Goal: Participate in discussion

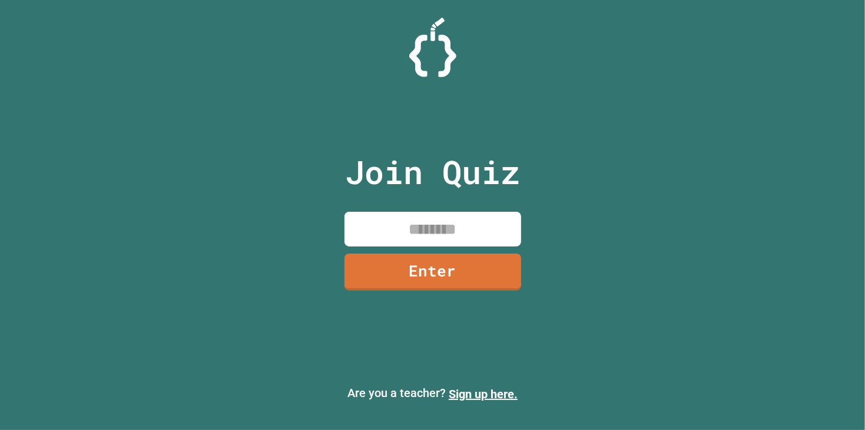
click at [429, 221] on input at bounding box center [432, 229] width 177 height 35
type input "********"
click at [472, 264] on link "Enter" at bounding box center [432, 272] width 177 height 37
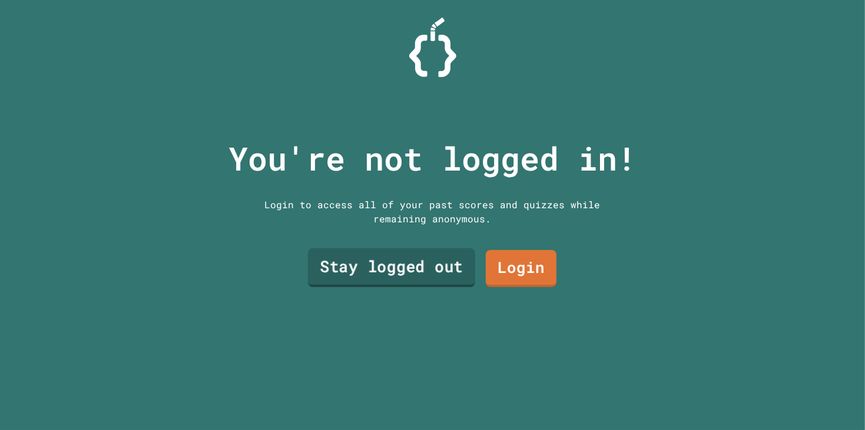
click at [452, 260] on link "Stay logged out" at bounding box center [390, 267] width 167 height 39
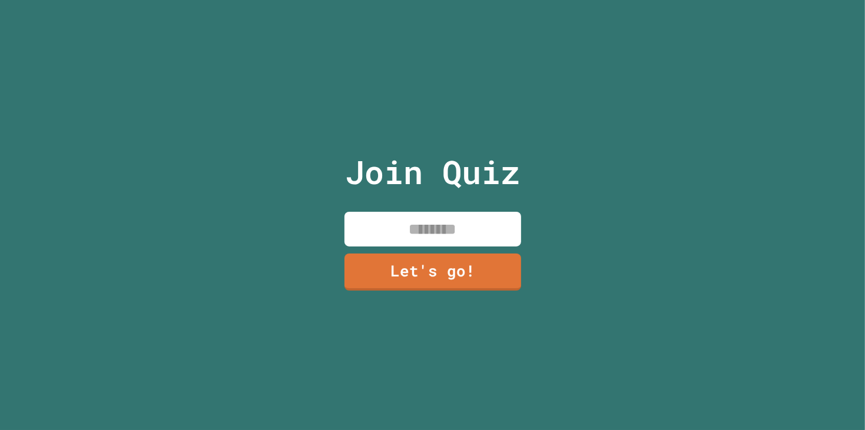
click at [461, 241] on input at bounding box center [432, 229] width 177 height 35
type input "*******"
click at [420, 253] on link "Let's go!" at bounding box center [432, 271] width 178 height 39
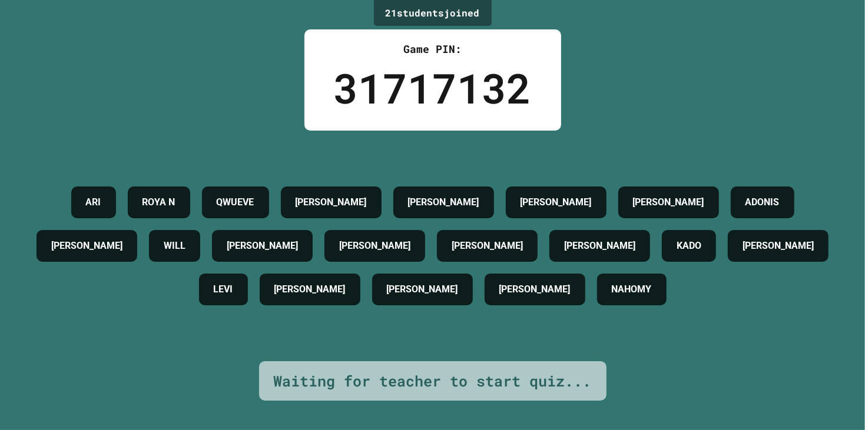
drag, startPoint x: 214, startPoint y: 229, endPoint x: 59, endPoint y: 97, distance: 203.0
click at [59, 97] on div "21 student s joined Game PIN: 31717132 [PERSON_NAME] AIDEN [PERSON_NAME] [PERSO…" at bounding box center [432, 215] width 865 height 430
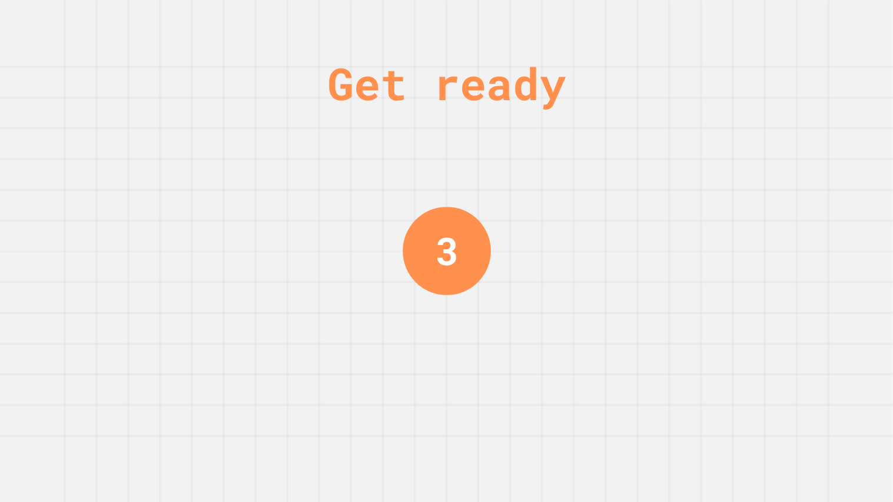
click at [495, 213] on div "Get ready 3" at bounding box center [446, 251] width 893 height 502
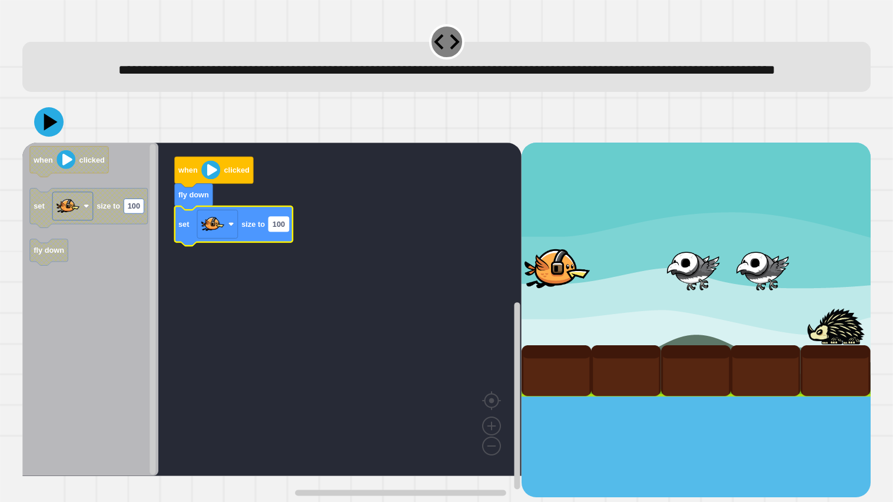
click at [274, 228] on text "100" at bounding box center [279, 223] width 12 height 9
click at [283, 246] on input "***" at bounding box center [278, 245] width 20 height 15
click at [278, 242] on input "***" at bounding box center [278, 245] width 20 height 15
type input "***"
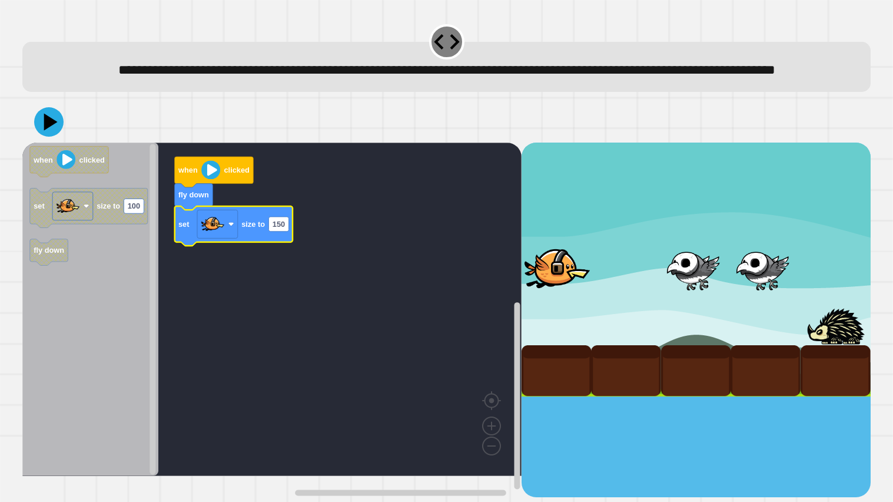
click at [284, 269] on rect "Blockly Workspace" at bounding box center [271, 308] width 499 height 333
click at [46, 130] on icon at bounding box center [51, 121] width 14 height 18
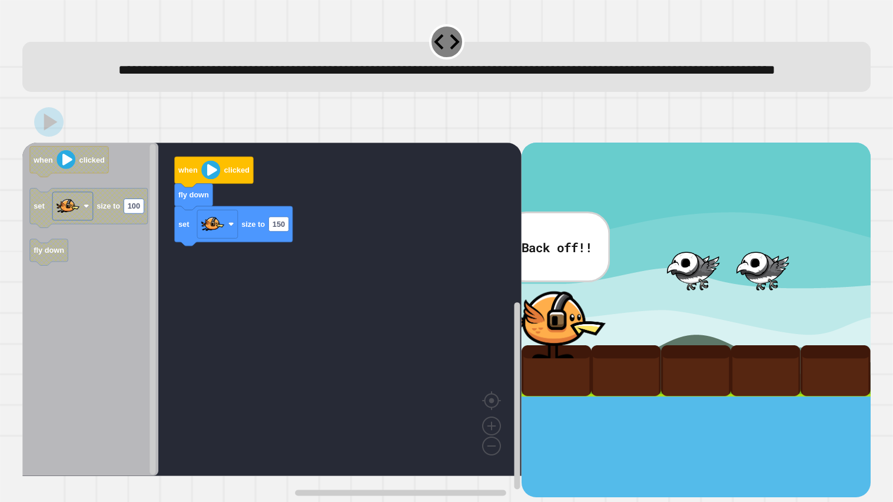
click at [449, 142] on div at bounding box center [446, 121] width 848 height 41
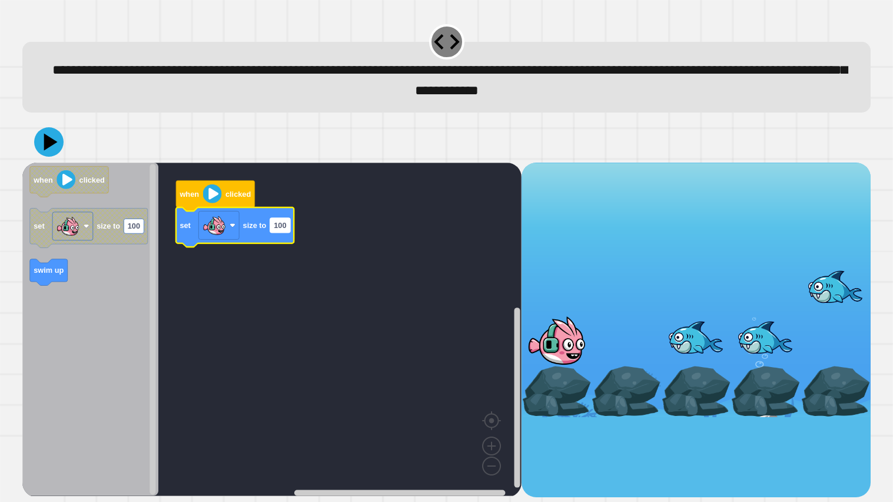
click at [279, 229] on text "100" at bounding box center [280, 225] width 12 height 9
type input "**"
click at [303, 300] on rect "Blockly Workspace" at bounding box center [271, 329] width 499 height 333
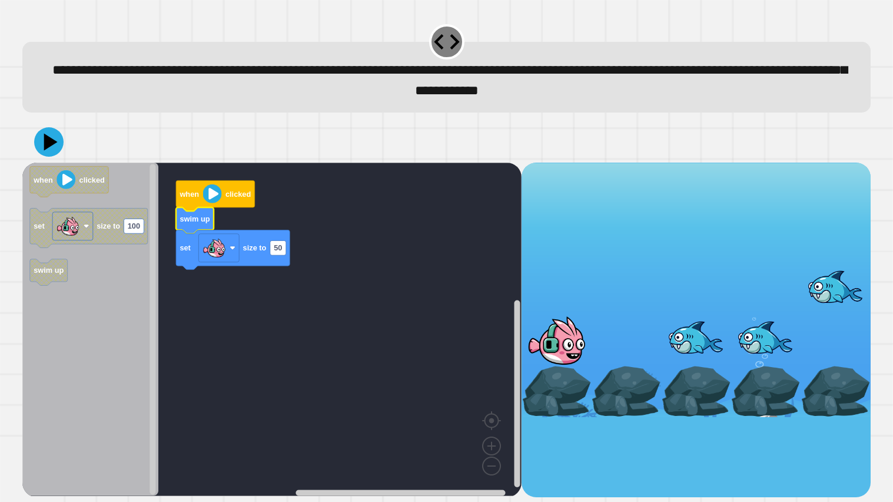
click at [45, 140] on icon at bounding box center [51, 142] width 14 height 17
click at [280, 247] on text "50" at bounding box center [278, 248] width 8 height 9
type input "***"
click at [329, 263] on rect "Blockly Workspace" at bounding box center [271, 329] width 499 height 333
click at [52, 158] on div at bounding box center [446, 141] width 848 height 41
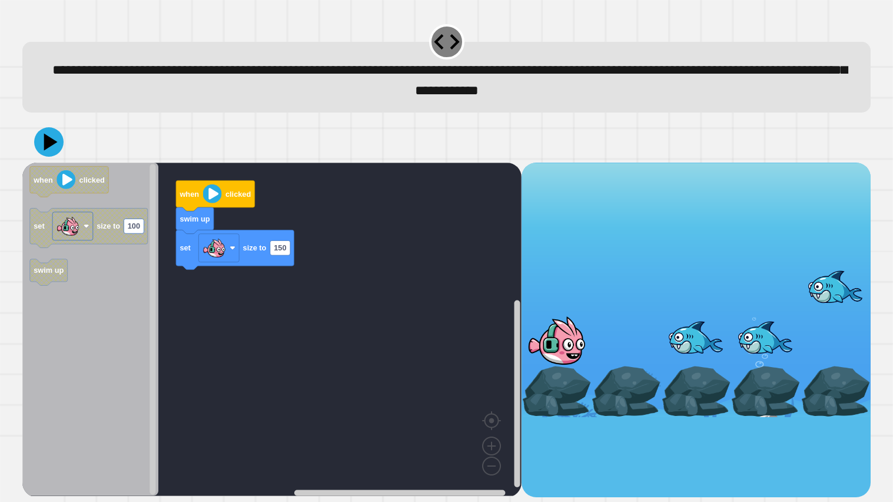
click at [51, 153] on icon at bounding box center [48, 141] width 29 height 29
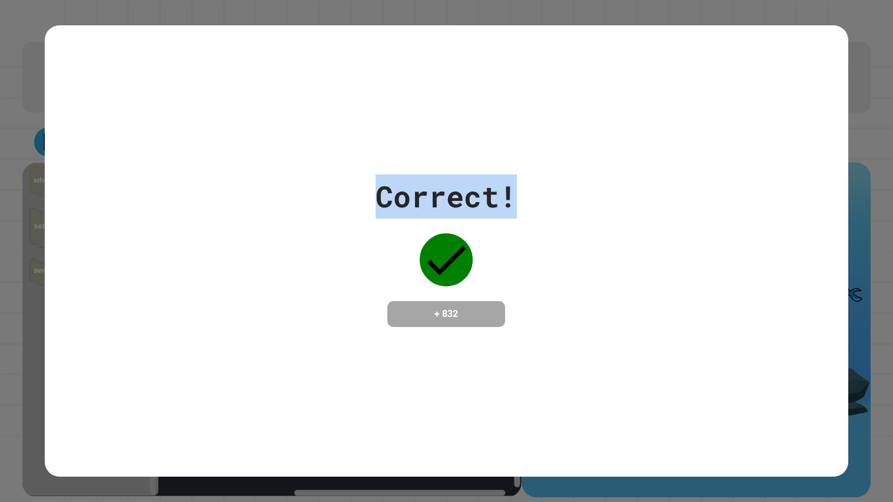
drag, startPoint x: 377, startPoint y: 197, endPoint x: 552, endPoint y: 212, distance: 175.5
click at [552, 212] on div "Correct! + 832" at bounding box center [447, 250] width 804 height 153
click at [415, 192] on div "Correct!" at bounding box center [446, 196] width 141 height 44
drag, startPoint x: 354, startPoint y: 183, endPoint x: 513, endPoint y: 202, distance: 160.1
click at [504, 197] on div "Correct! + 832" at bounding box center [447, 250] width 804 height 153
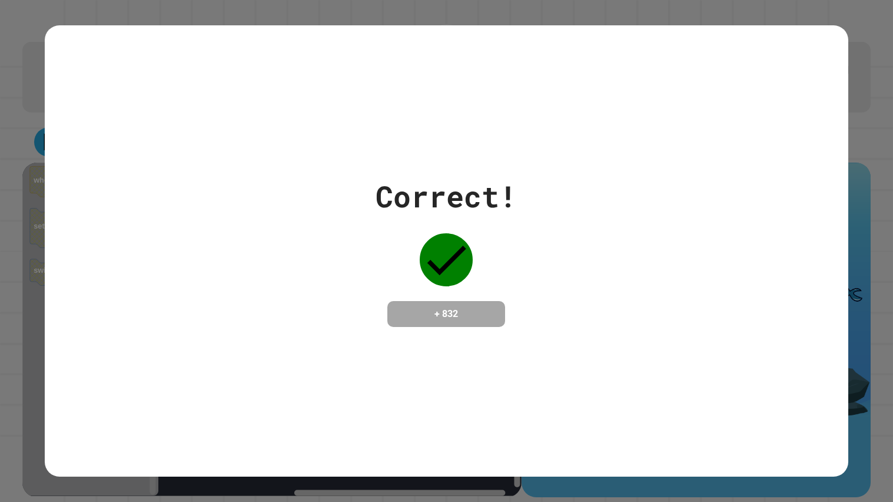
click at [528, 201] on div "Correct! + 832" at bounding box center [447, 250] width 804 height 153
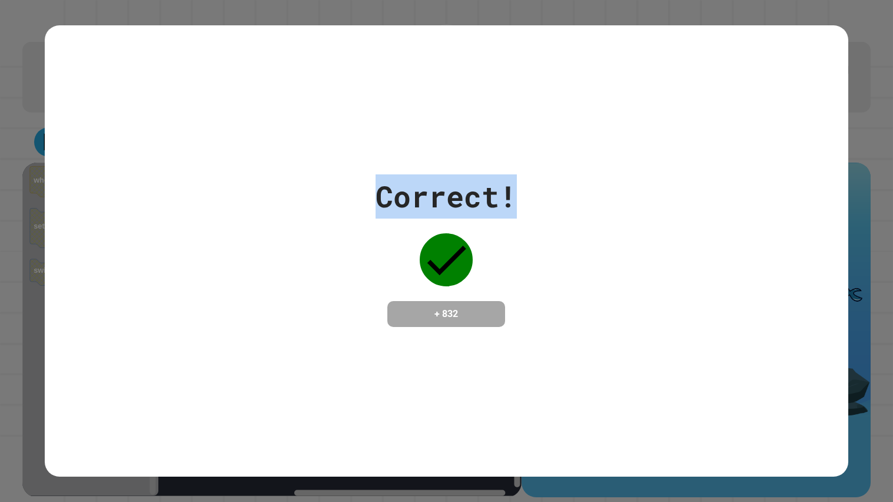
drag, startPoint x: 543, startPoint y: 187, endPoint x: 345, endPoint y: 193, distance: 197.9
click at [345, 190] on div "Correct! + 832" at bounding box center [447, 250] width 804 height 153
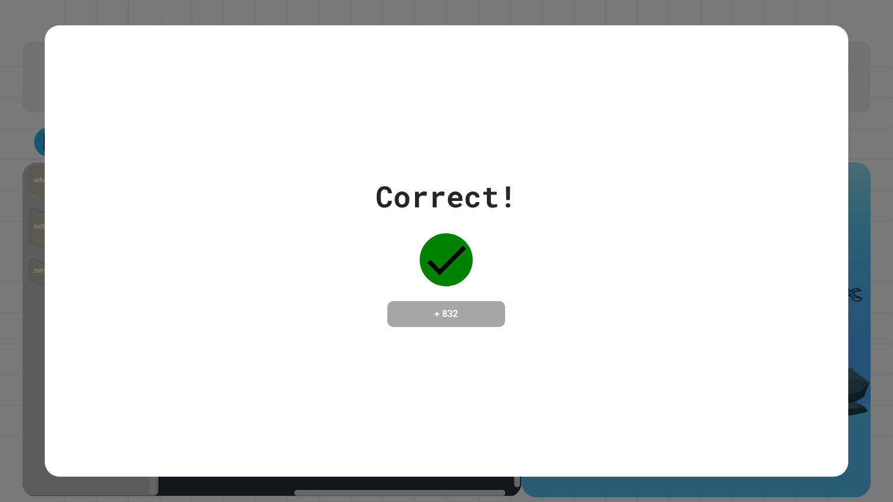
drag, startPoint x: 419, startPoint y: 267, endPoint x: 482, endPoint y: 281, distance: 64.0
click at [482, 281] on div "Correct! + 832" at bounding box center [446, 250] width 141 height 153
drag, startPoint x: 456, startPoint y: 303, endPoint x: 485, endPoint y: 311, distance: 30.0
click at [485, 311] on h4 "+ 832" at bounding box center [446, 314] width 94 height 14
click at [357, 200] on div "Correct! + 832" at bounding box center [447, 250] width 804 height 153
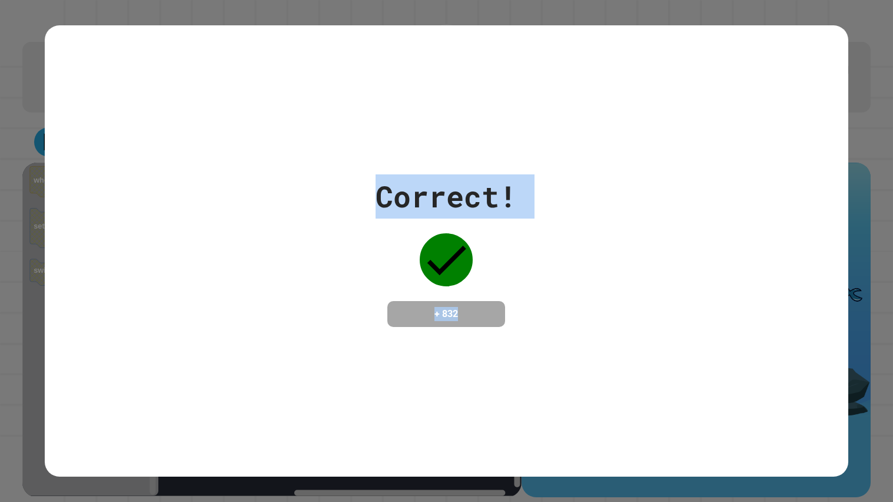
drag, startPoint x: 337, startPoint y: 169, endPoint x: 588, endPoint y: 274, distance: 271.3
click at [521, 339] on div "Correct! + 832" at bounding box center [447, 251] width 804 height 452
click at [590, 271] on div "Correct! + 832" at bounding box center [447, 250] width 804 height 153
click at [576, 253] on div "Correct! + 832" at bounding box center [447, 250] width 804 height 153
click at [499, 219] on div "Correct! + 832" at bounding box center [446, 250] width 141 height 153
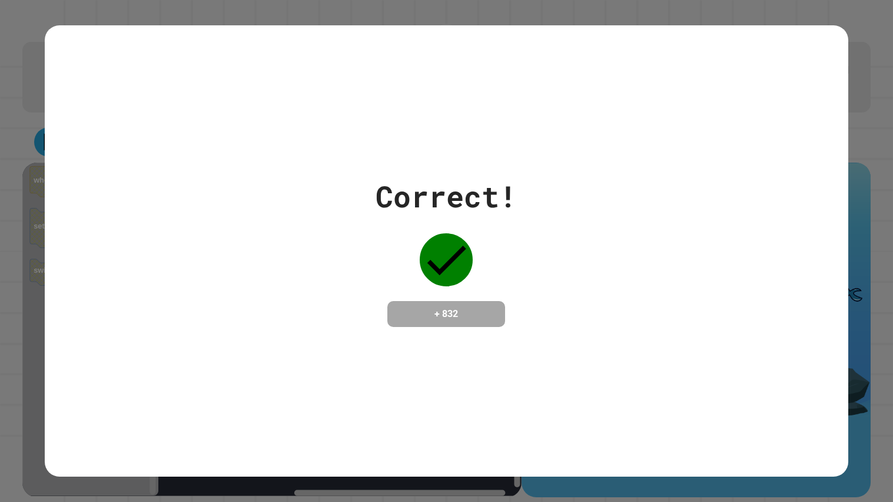
click at [493, 208] on div "Correct!" at bounding box center [446, 196] width 141 height 44
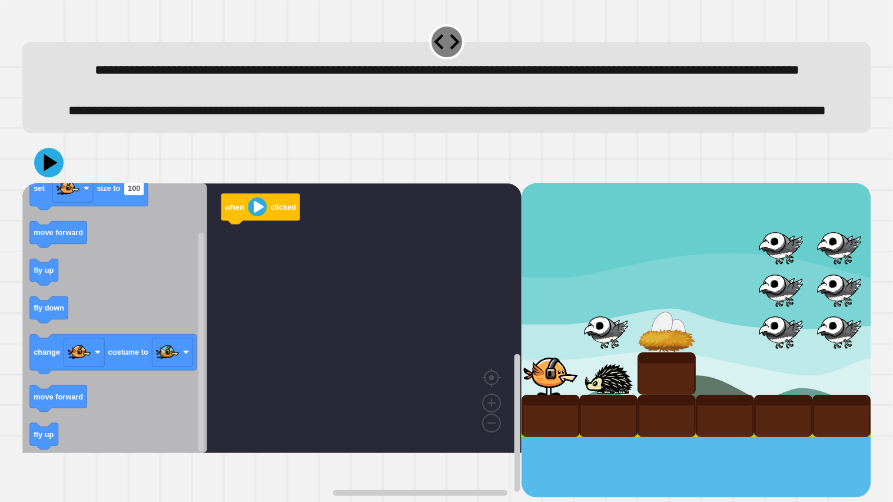
click at [173, 329] on icon "Blockly Workspace" at bounding box center [114, 318] width 185 height 270
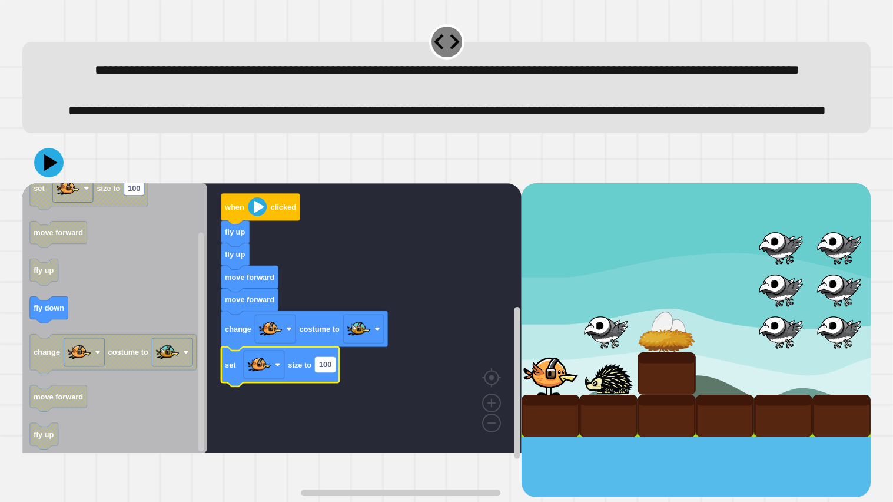
click at [329, 372] on rect "Blockly Workspace" at bounding box center [325, 364] width 20 height 15
type input "**"
click at [314, 430] on rect "Blockly Workspace" at bounding box center [271, 318] width 499 height 270
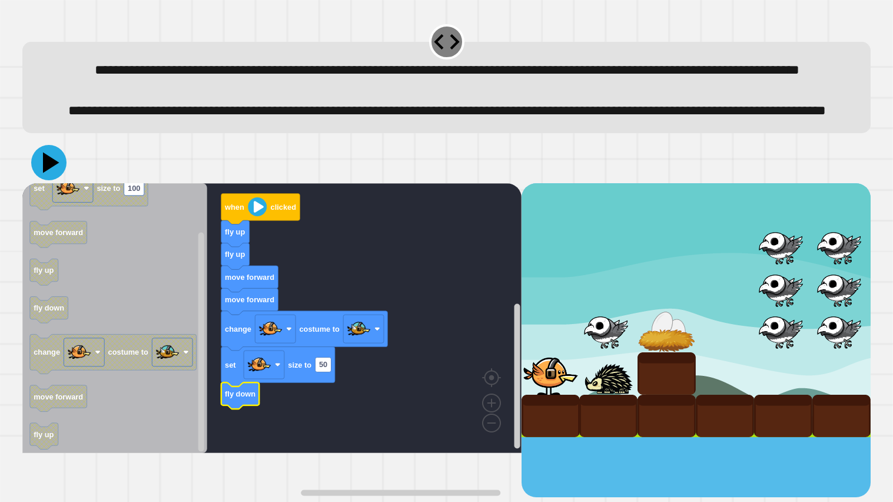
click at [52, 173] on icon at bounding box center [51, 162] width 16 height 21
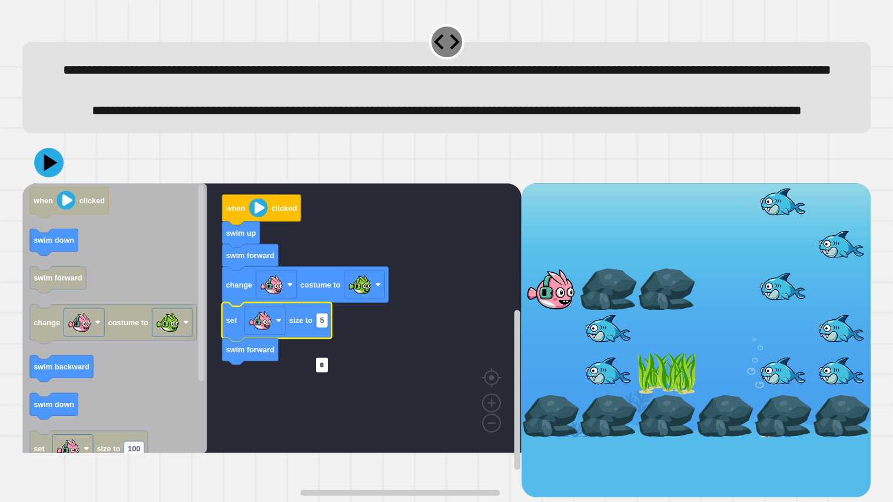
type input "**"
click at [372, 422] on rect "Blockly Workspace" at bounding box center [271, 318] width 499 height 270
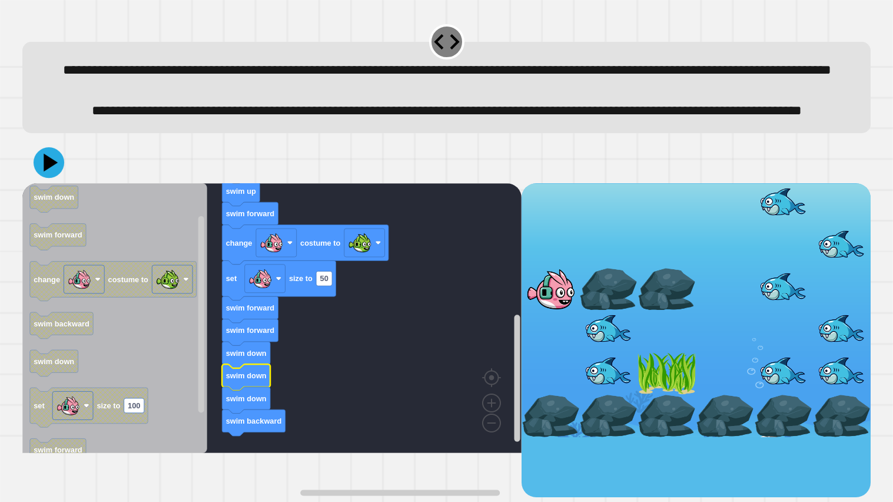
click at [51, 178] on icon at bounding box center [49, 162] width 31 height 31
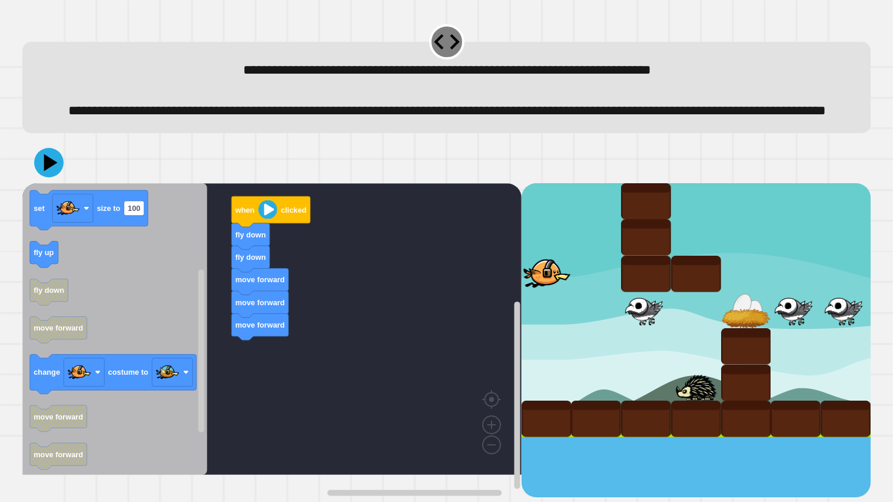
click at [260, 403] on div "when clicked fly down fly down move forward move forward move forward when clic…" at bounding box center [271, 340] width 499 height 314
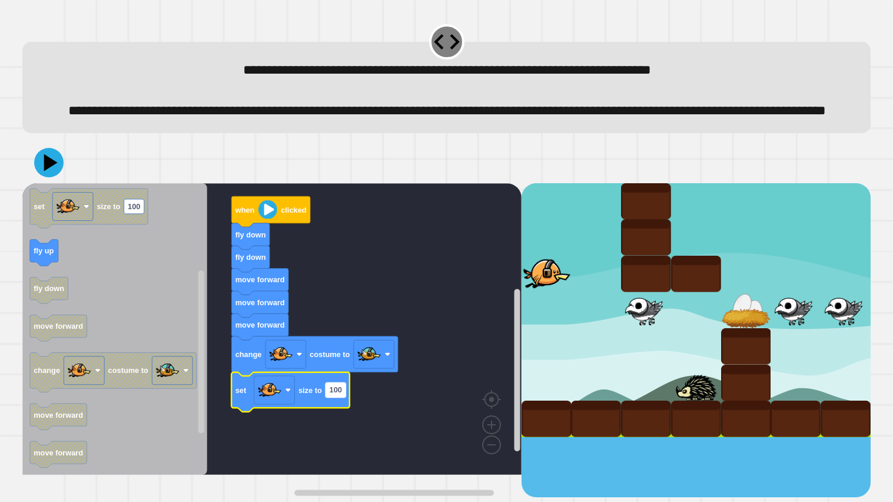
click at [334, 394] on text "100" at bounding box center [335, 389] width 12 height 9
type input "**"
click at [311, 430] on rect "Blockly Workspace" at bounding box center [271, 328] width 499 height 291
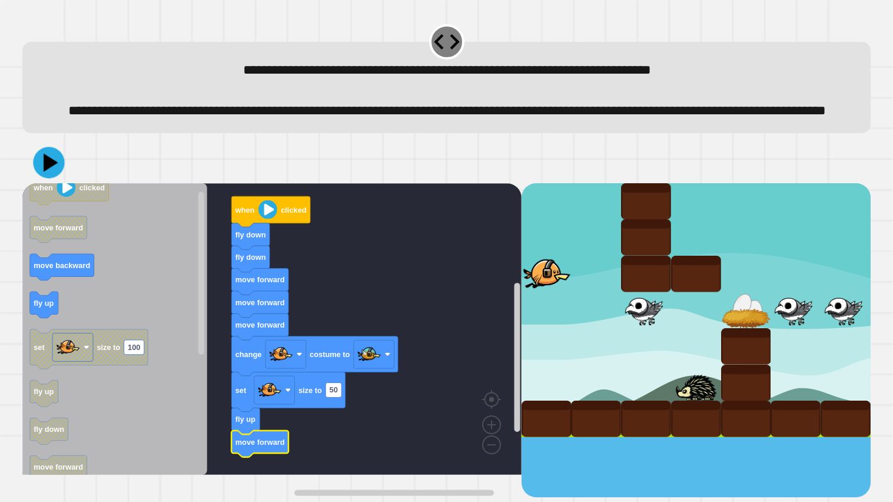
click at [29, 177] on div at bounding box center [446, 162] width 848 height 41
click at [51, 179] on icon at bounding box center [48, 162] width 33 height 33
